Goal: Task Accomplishment & Management: Use online tool/utility

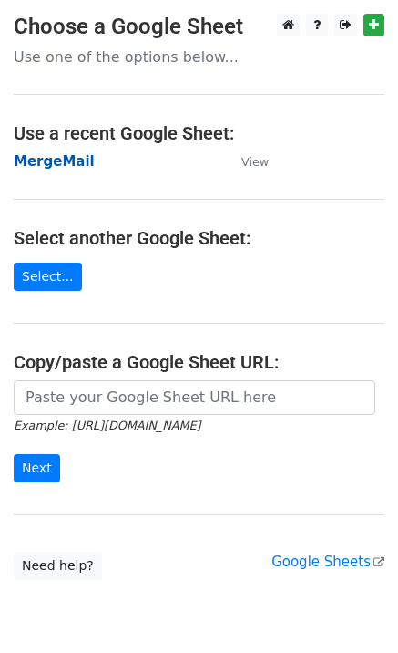
click at [70, 164] on strong "MergeMail" at bounding box center [54, 161] width 81 height 16
click at [49, 160] on strong "MergeMail" at bounding box center [54, 161] width 81 height 16
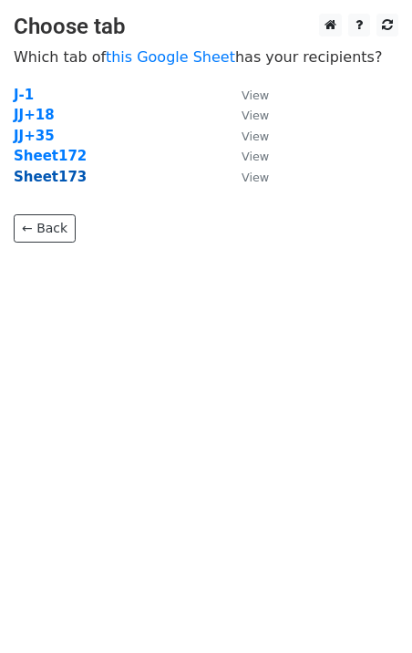
click at [60, 178] on strong "Sheet173" at bounding box center [50, 177] width 73 height 16
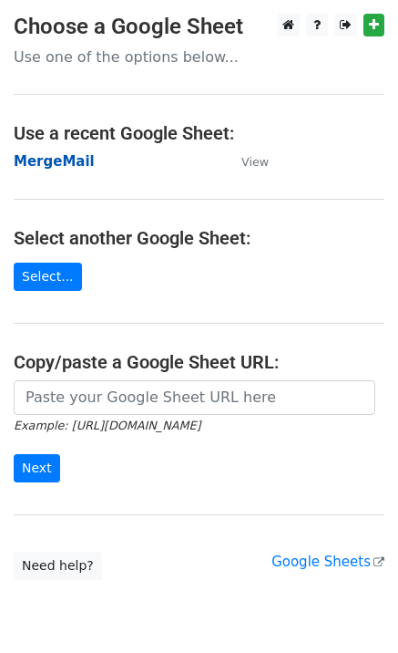
click at [54, 162] on strong "MergeMail" at bounding box center [54, 161] width 81 height 16
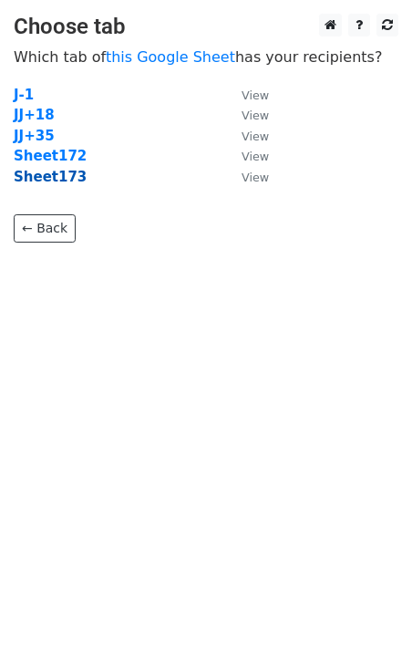
click at [38, 174] on strong "Sheet173" at bounding box center [50, 177] width 73 height 16
click at [68, 182] on strong "Sheet173" at bounding box center [50, 177] width 73 height 16
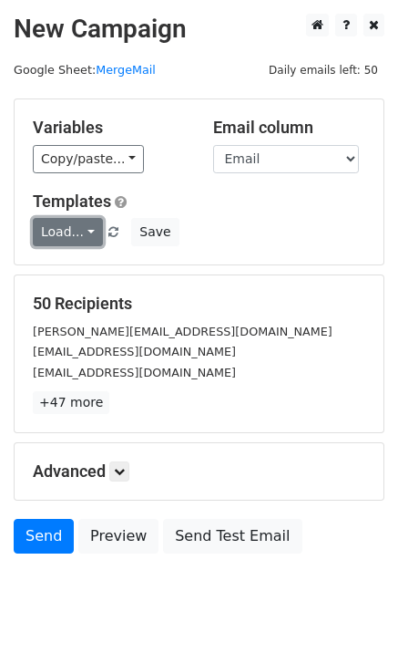
click at [66, 234] on link "Load..." at bounding box center [68, 232] width 70 height 28
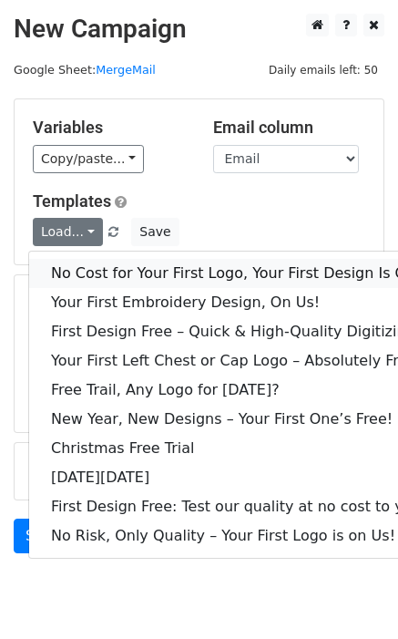
click at [91, 263] on link "No Cost for Your First Logo, Your First Design Is On Us!" at bounding box center [248, 273] width 438 height 29
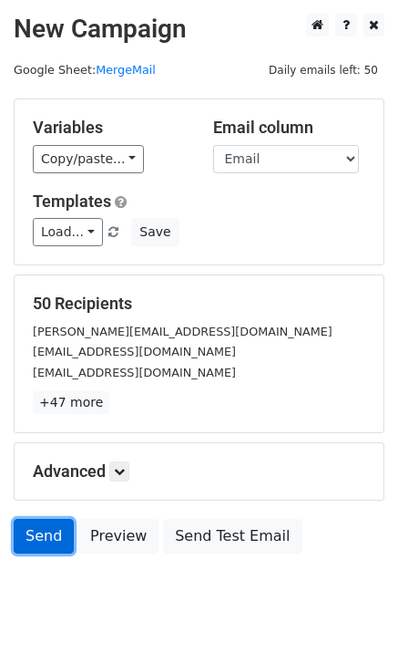
click at [43, 535] on link "Send" at bounding box center [44, 536] width 60 height 35
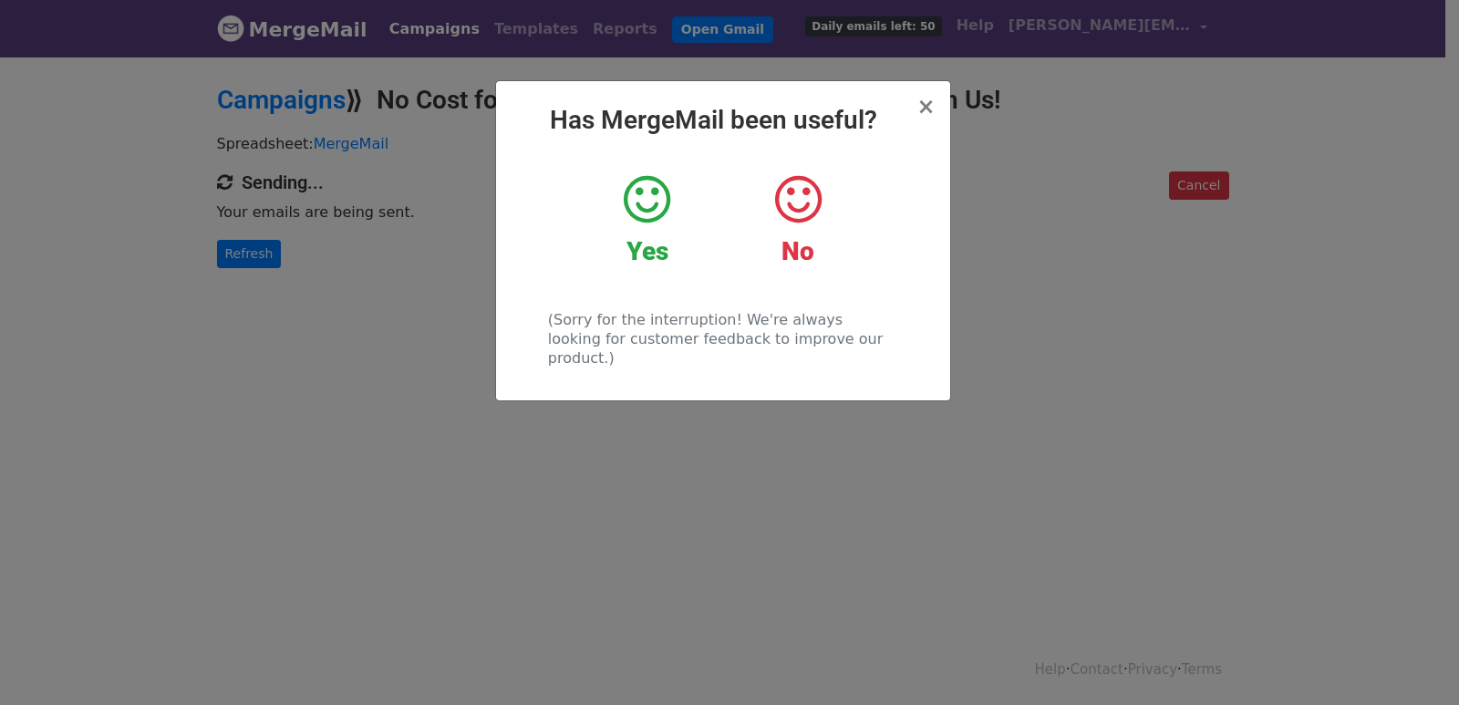
click at [353, 291] on div "× Has MergeMail been useful? Yes No (Sorry for the interruption! We're always l…" at bounding box center [729, 380] width 1459 height 650
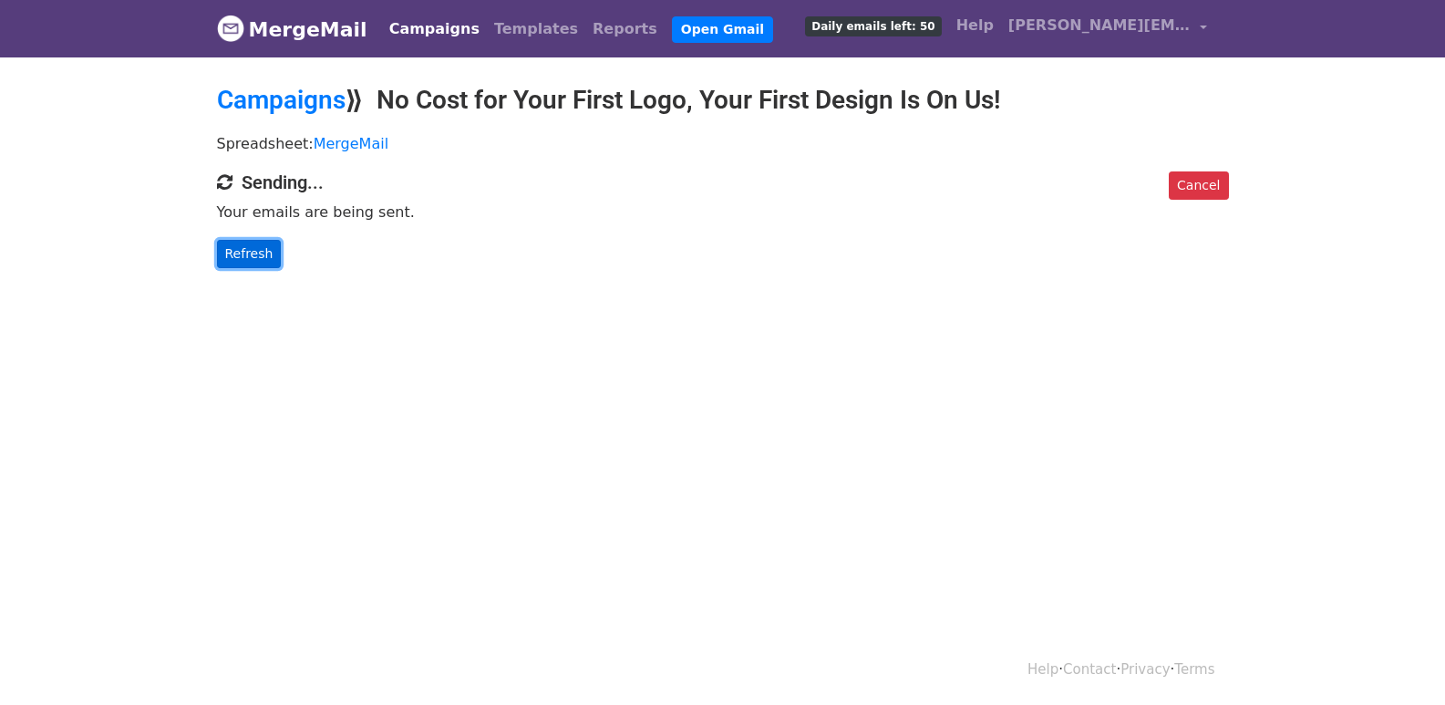
click at [238, 255] on link "Refresh" at bounding box center [249, 254] width 65 height 28
